Goal: Obtain resource: Download file/media

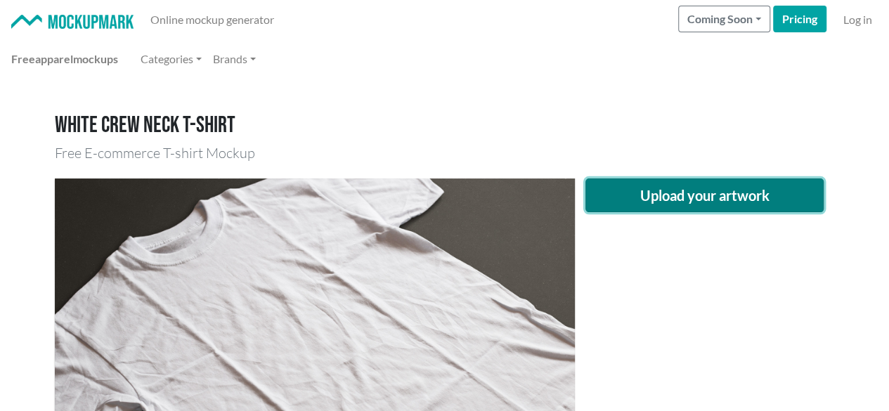
click at [634, 183] on button "Upload your artwork" at bounding box center [704, 195] width 239 height 34
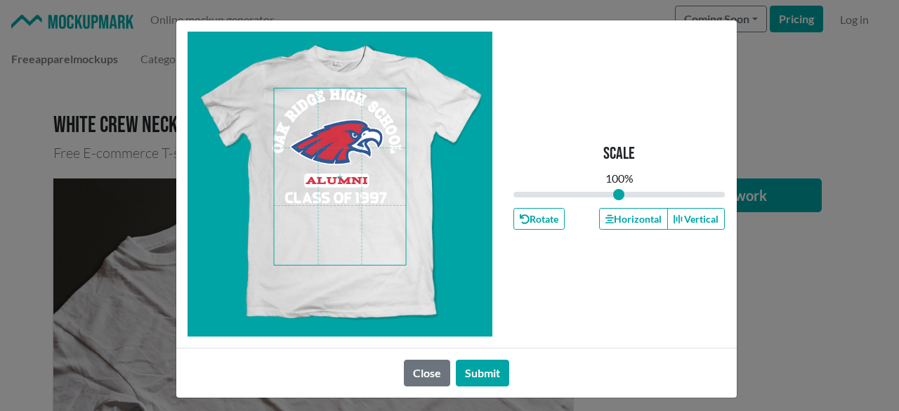
click at [327, 164] on span at bounding box center [340, 177] width 132 height 176
click at [342, 109] on span at bounding box center [340, 177] width 132 height 176
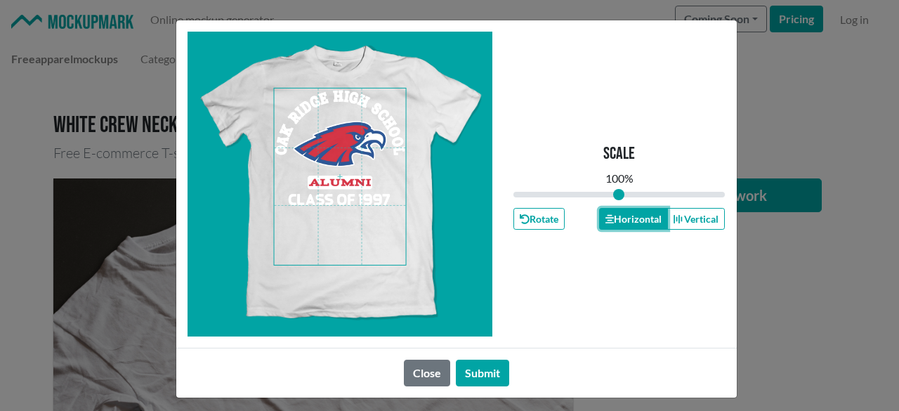
click at [634, 221] on button "Horizontal" at bounding box center [633, 219] width 69 height 22
click at [634, 220] on button "Horizontal" at bounding box center [633, 219] width 69 height 22
drag, startPoint x: 475, startPoint y: 370, endPoint x: 497, endPoint y: 363, distance: 23.1
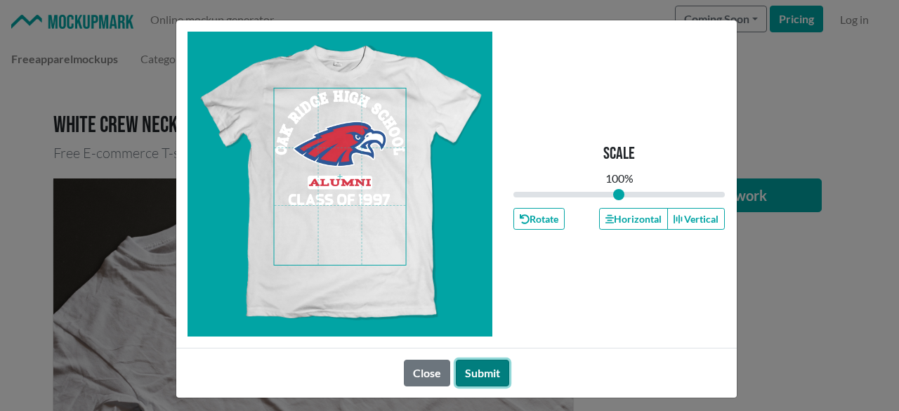
click at [474, 370] on button "Submit" at bounding box center [482, 373] width 53 height 27
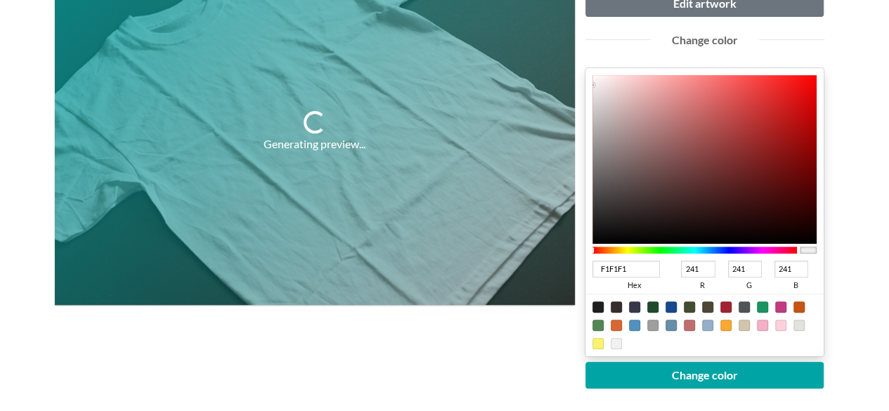
scroll to position [281, 0]
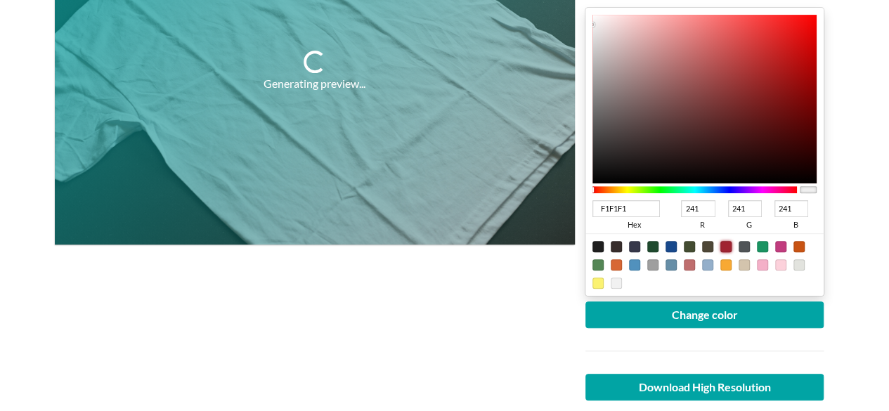
click at [724, 244] on div at bounding box center [725, 246] width 11 height 11
type input "A02331"
type input "160"
type input "35"
type input "49"
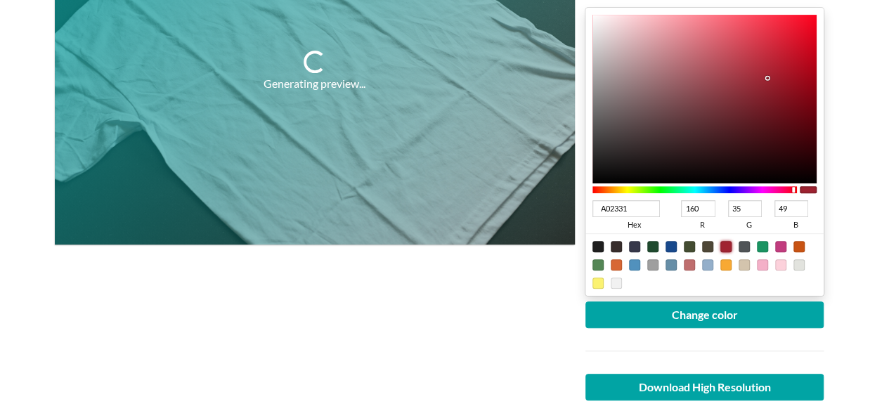
type input "890E1C"
type input "137"
type input "14"
type input "28"
type input "910717"
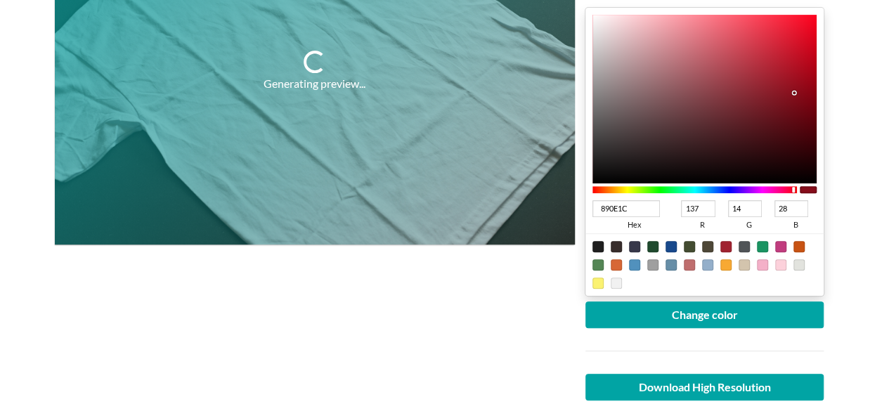
type input "145"
type input "7"
type input "23"
type input "930011"
type input "147"
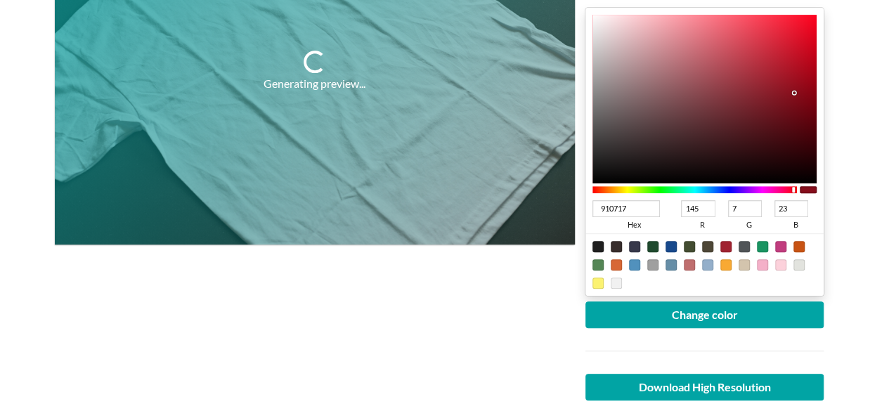
type input "0"
type input "17"
type input "960011"
type input "150"
type input "930011"
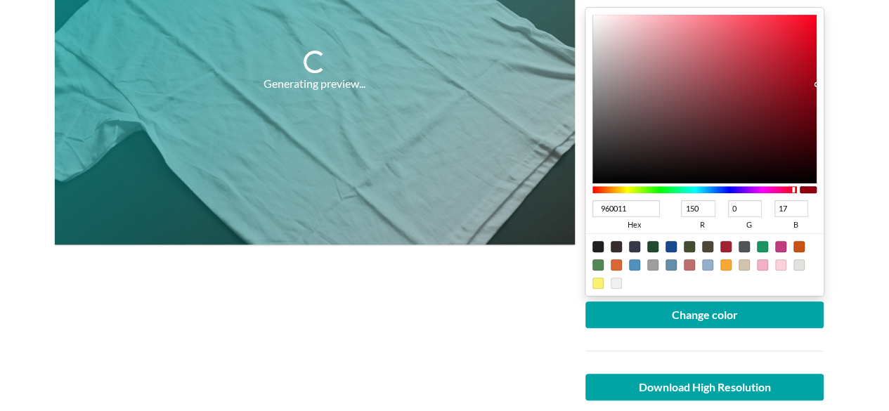
type input "147"
type input "910011"
type input "145"
type input "900011"
type input "144"
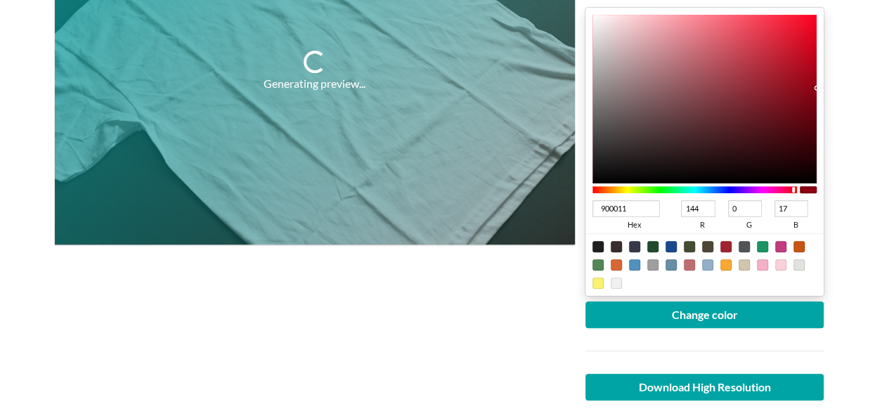
type input "8D0011"
type input "141"
type input "8B0011"
type input "139"
drag, startPoint x: 797, startPoint y: 89, endPoint x: 860, endPoint y: 91, distance: 63.3
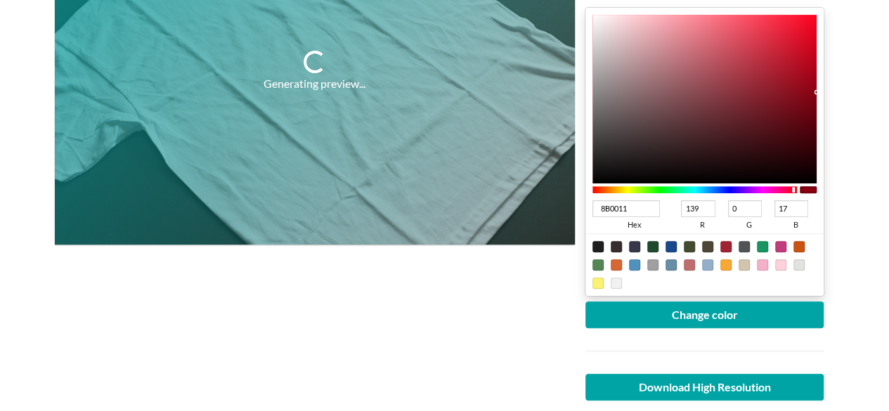
type input "8C0011"
type input "140"
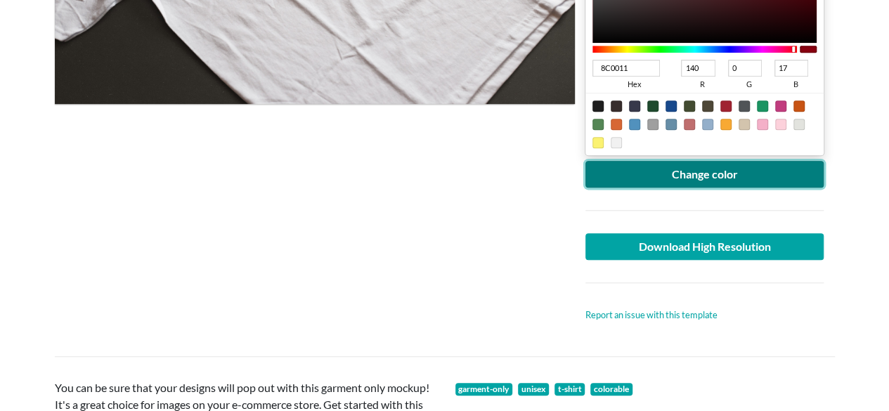
drag, startPoint x: 762, startPoint y: 183, endPoint x: 527, endPoint y: 161, distance: 235.7
click at [761, 182] on button "Change color" at bounding box center [704, 174] width 239 height 27
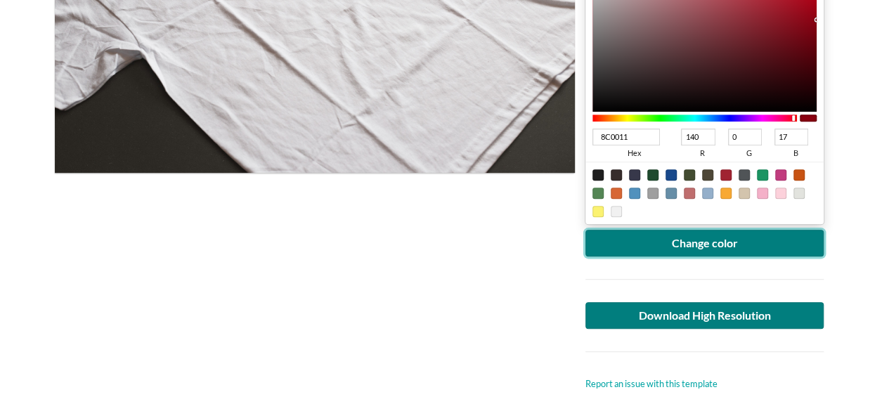
scroll to position [492, 0]
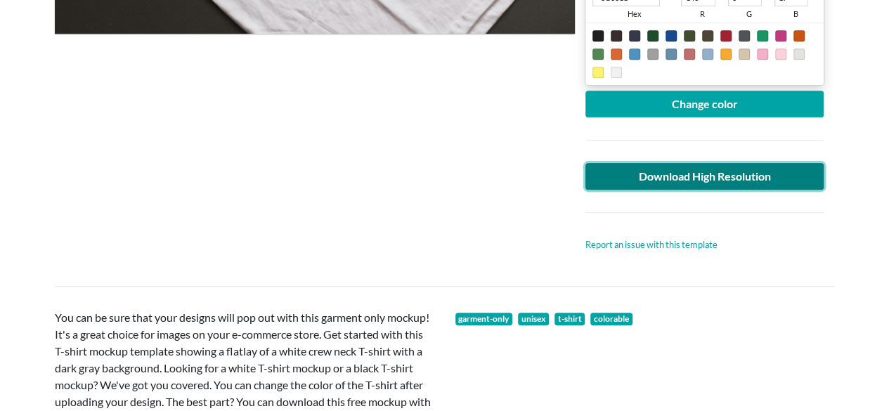
click at [667, 164] on link "Download High Resolution" at bounding box center [704, 176] width 239 height 27
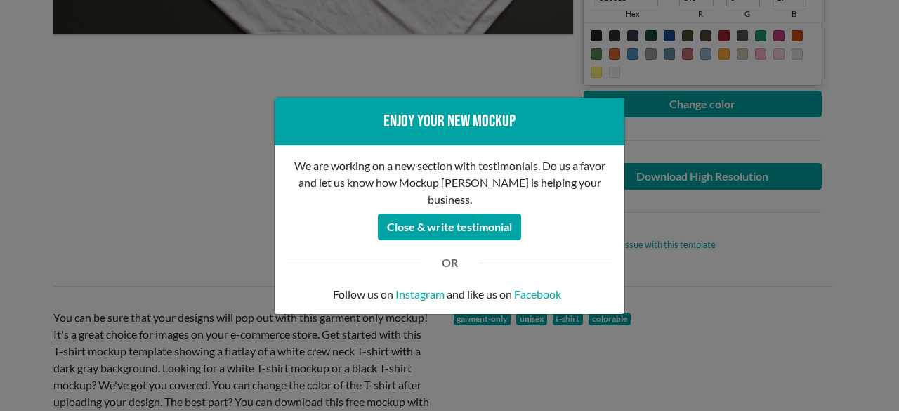
click at [183, 231] on div "Enjoy your new mockup We are working on a new section with testimonials. Do us …" at bounding box center [449, 205] width 899 height 411
